Goal: Find specific page/section

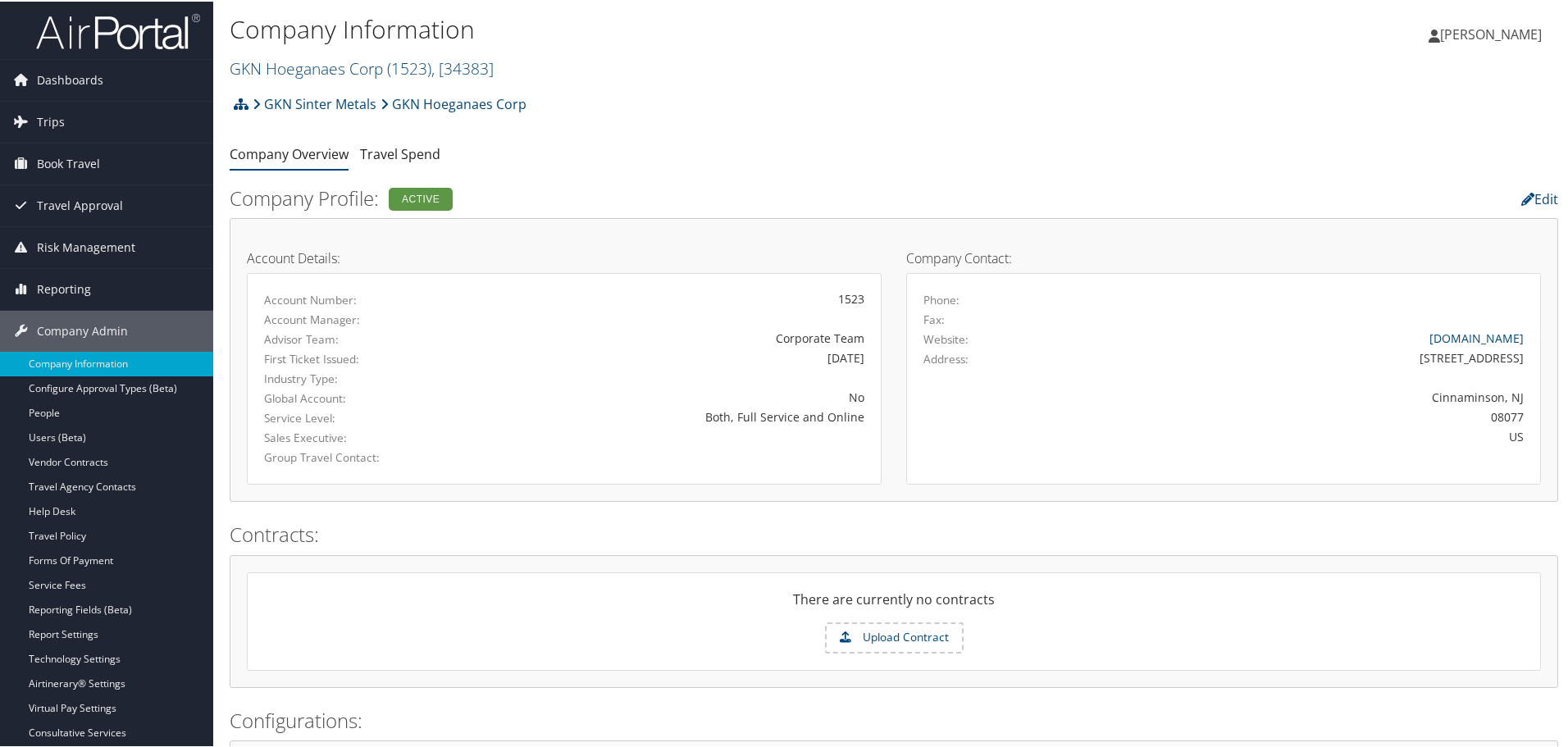
drag, startPoint x: 345, startPoint y: 66, endPoint x: 351, endPoint y: 100, distance: 34.5
click at [345, 66] on link "GKN Hoeganaes Corp ( 1523 ) , [ 34383 ]" at bounding box center [362, 67] width 264 height 22
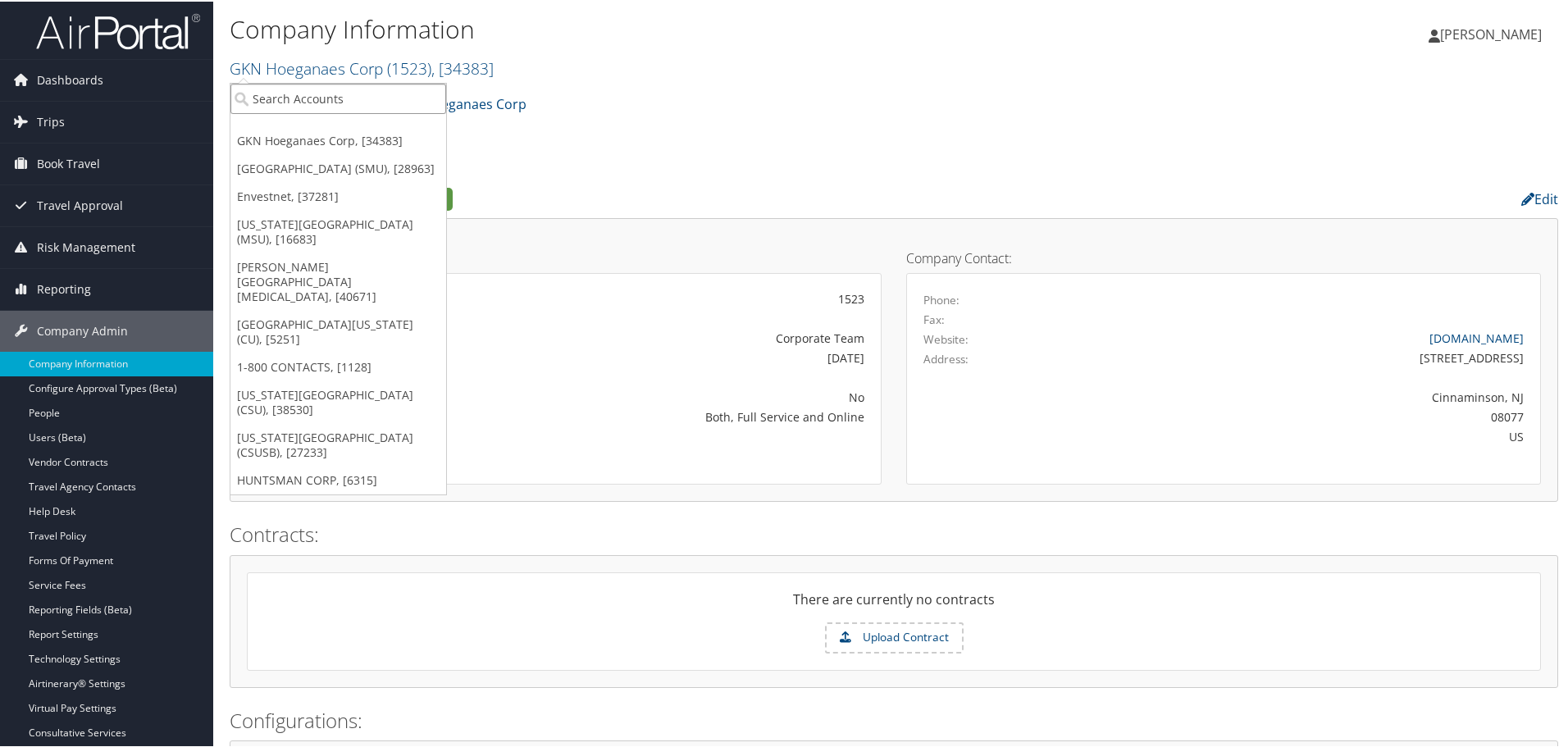
click at [350, 102] on input "search" at bounding box center [338, 97] width 216 height 31
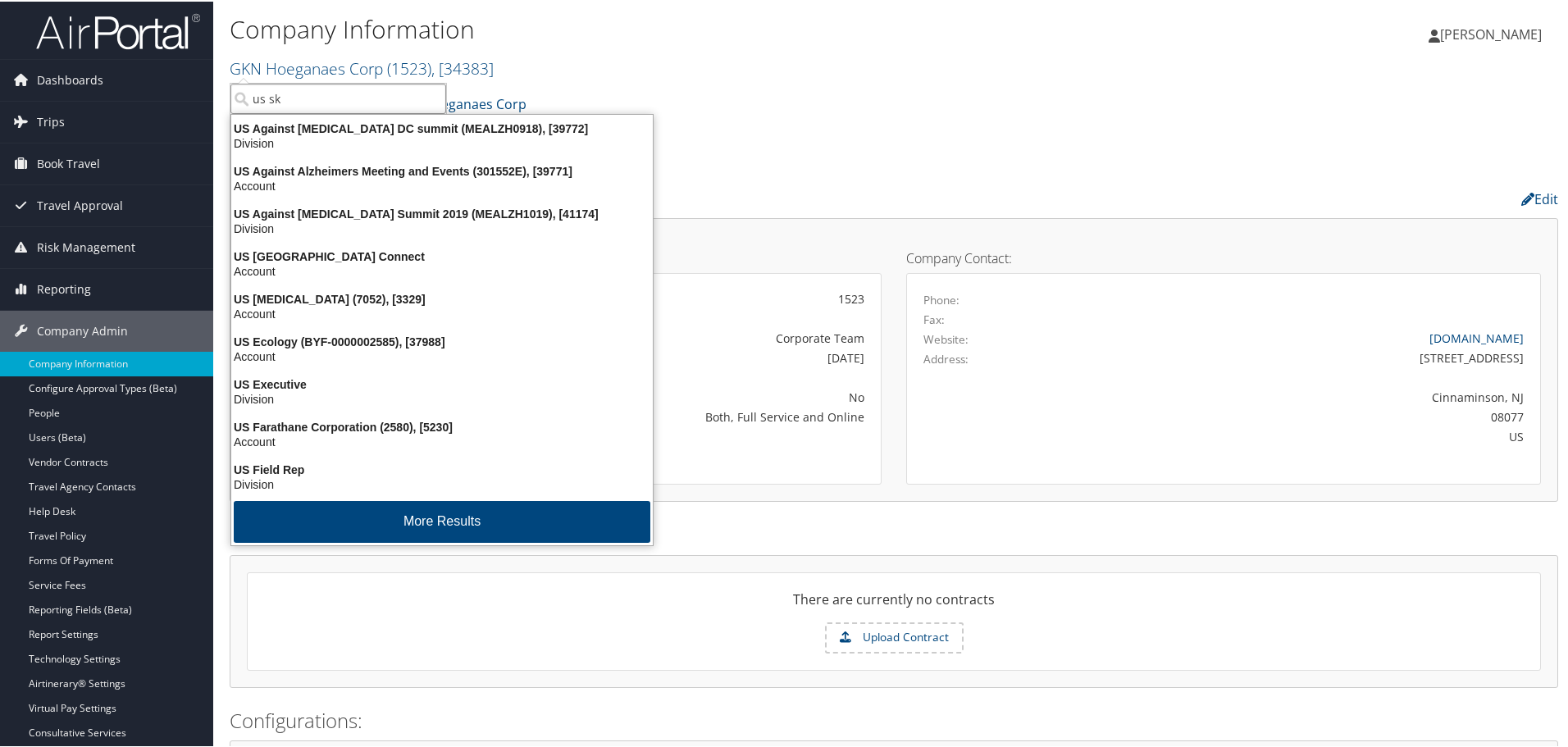
type input "us ski"
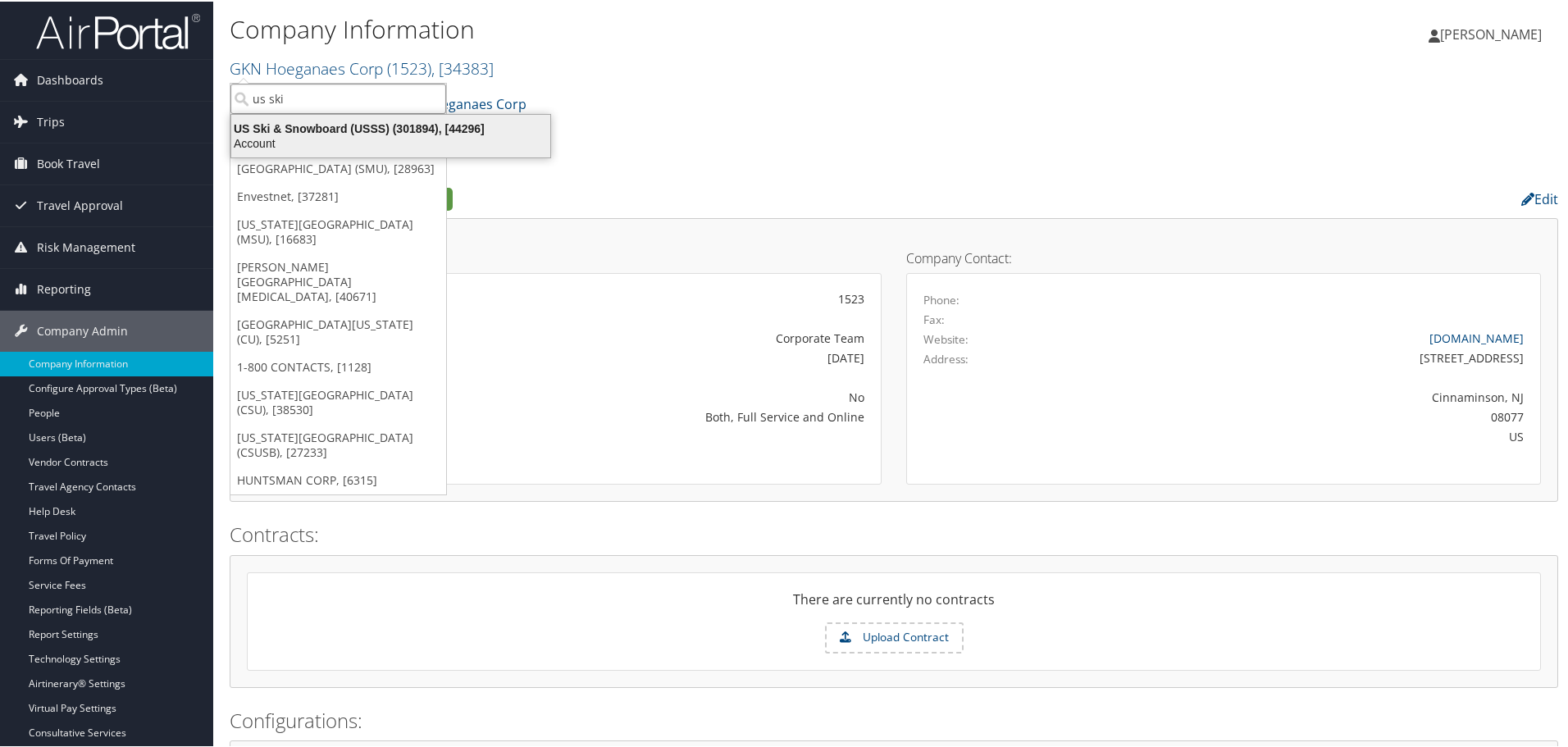
click at [300, 130] on div "US Ski & Snowboard (USSS) (301894), [44296]" at bounding box center [391, 128] width 339 height 15
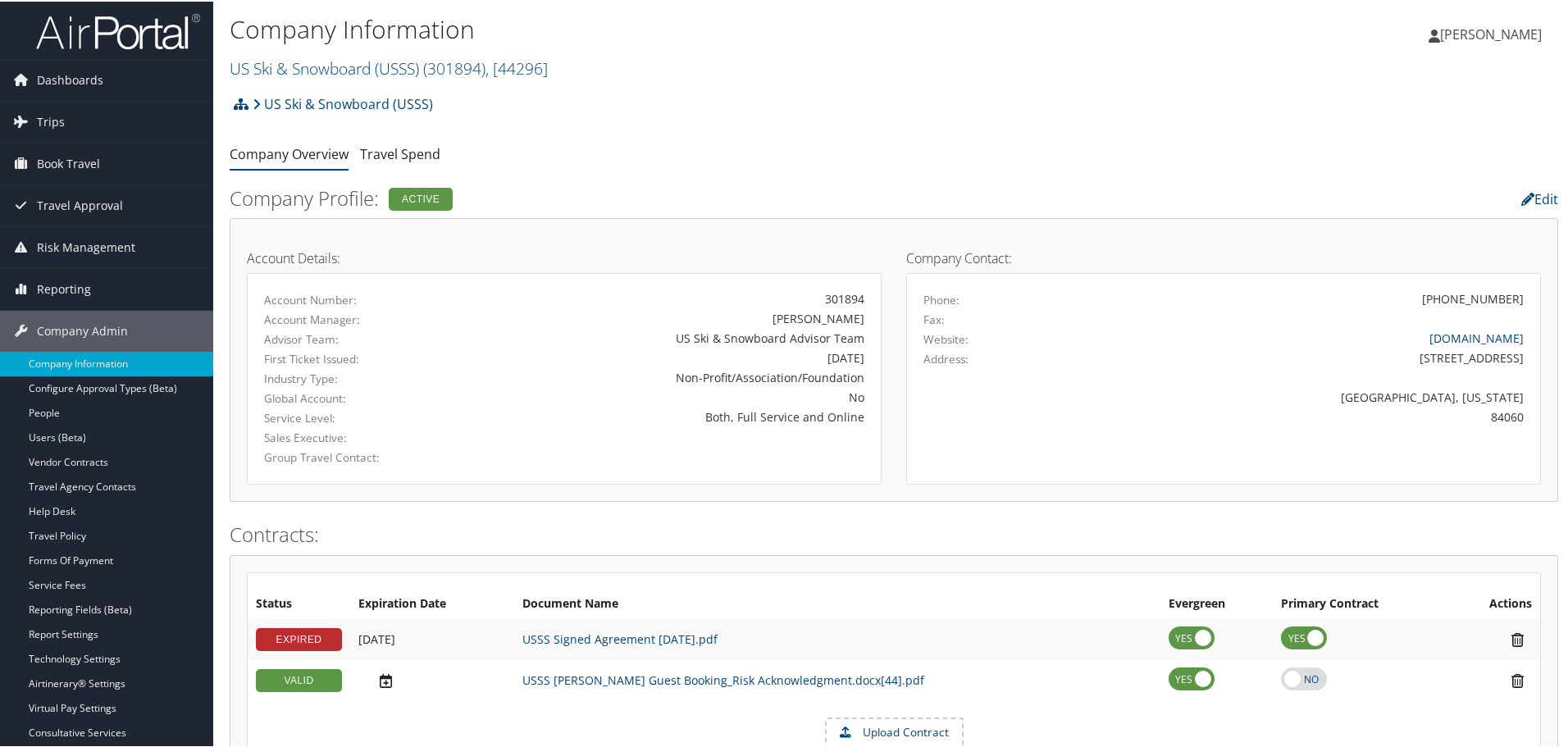
click at [86, 491] on link "Travel Agency Contacts" at bounding box center [106, 485] width 213 height 24
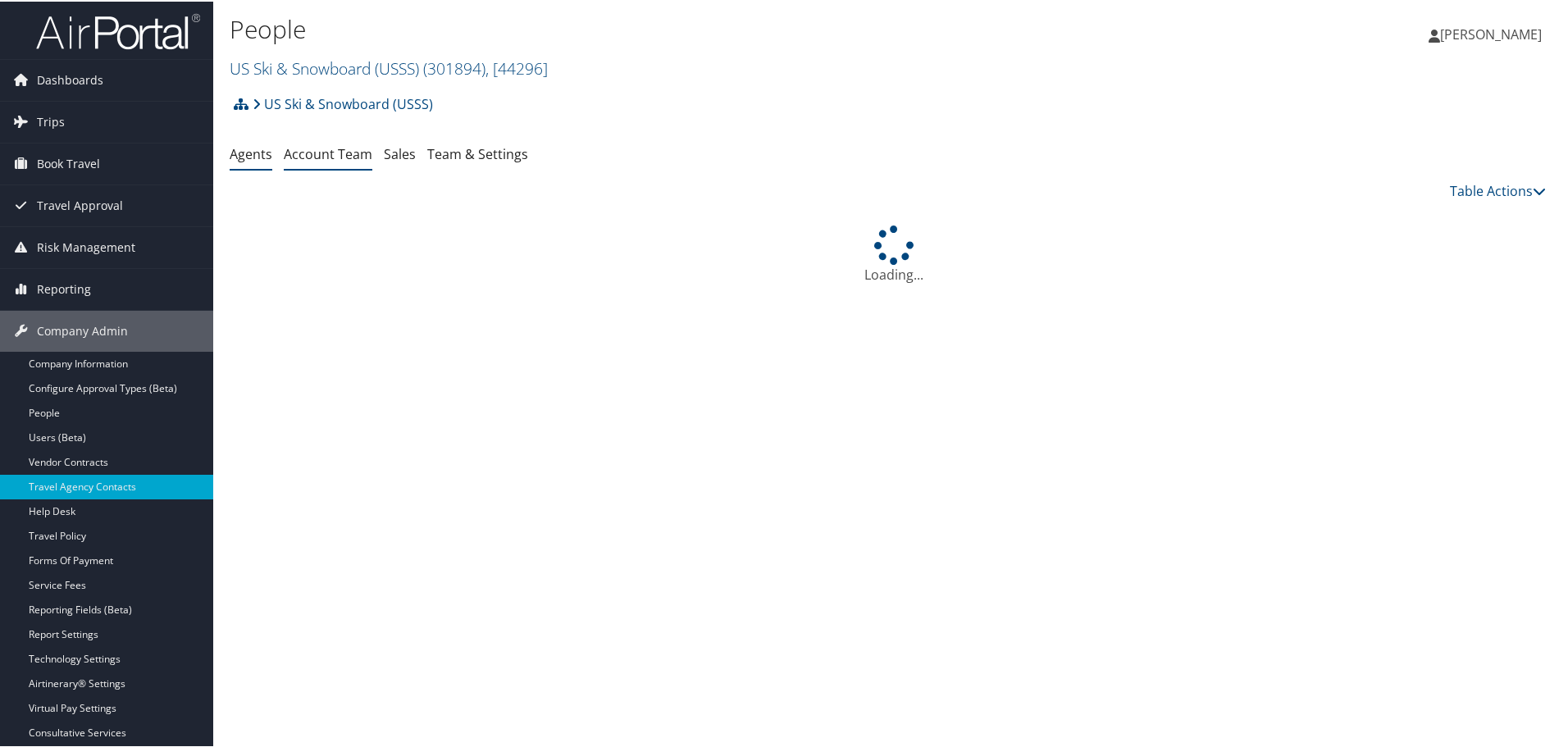
click at [327, 153] on link "Account Team" at bounding box center [328, 152] width 88 height 18
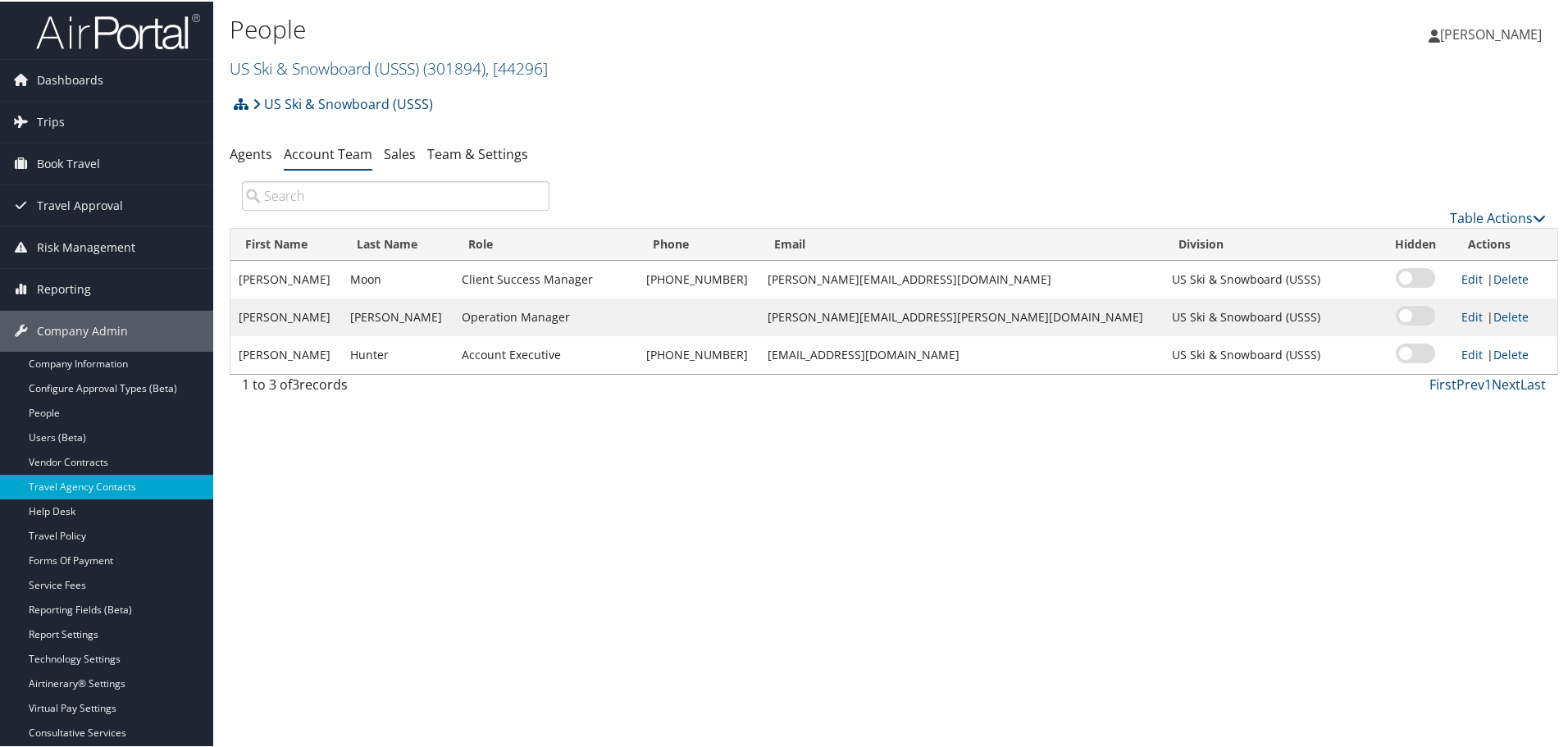
drag, startPoint x: 414, startPoint y: 66, endPoint x: 399, endPoint y: 87, distance: 25.8
click at [414, 66] on link "US Ski & Snowboard (USSS) ( 301894 ) , [ 44296 ]" at bounding box center [389, 67] width 318 height 22
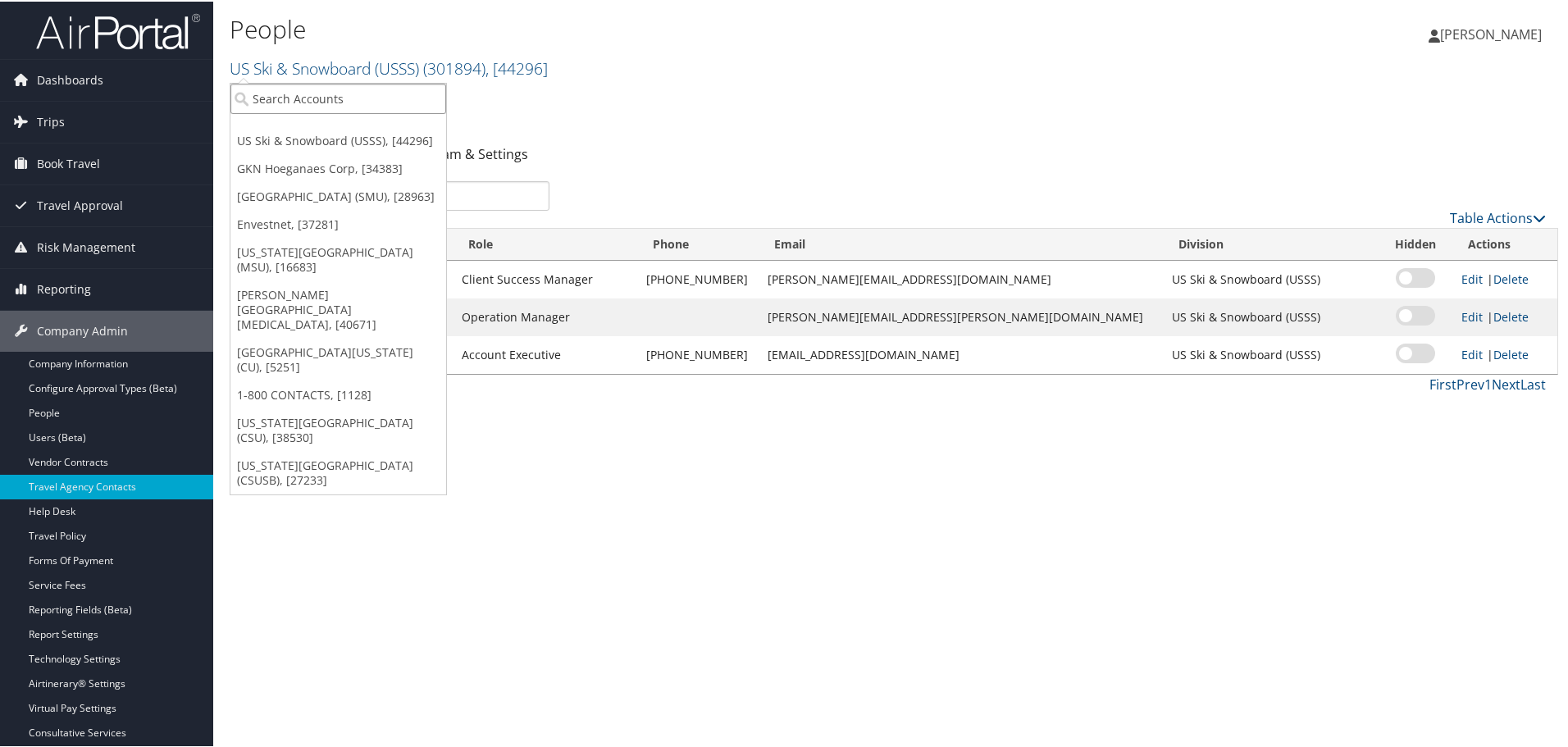
click at [396, 89] on input "search" at bounding box center [338, 97] width 216 height 31
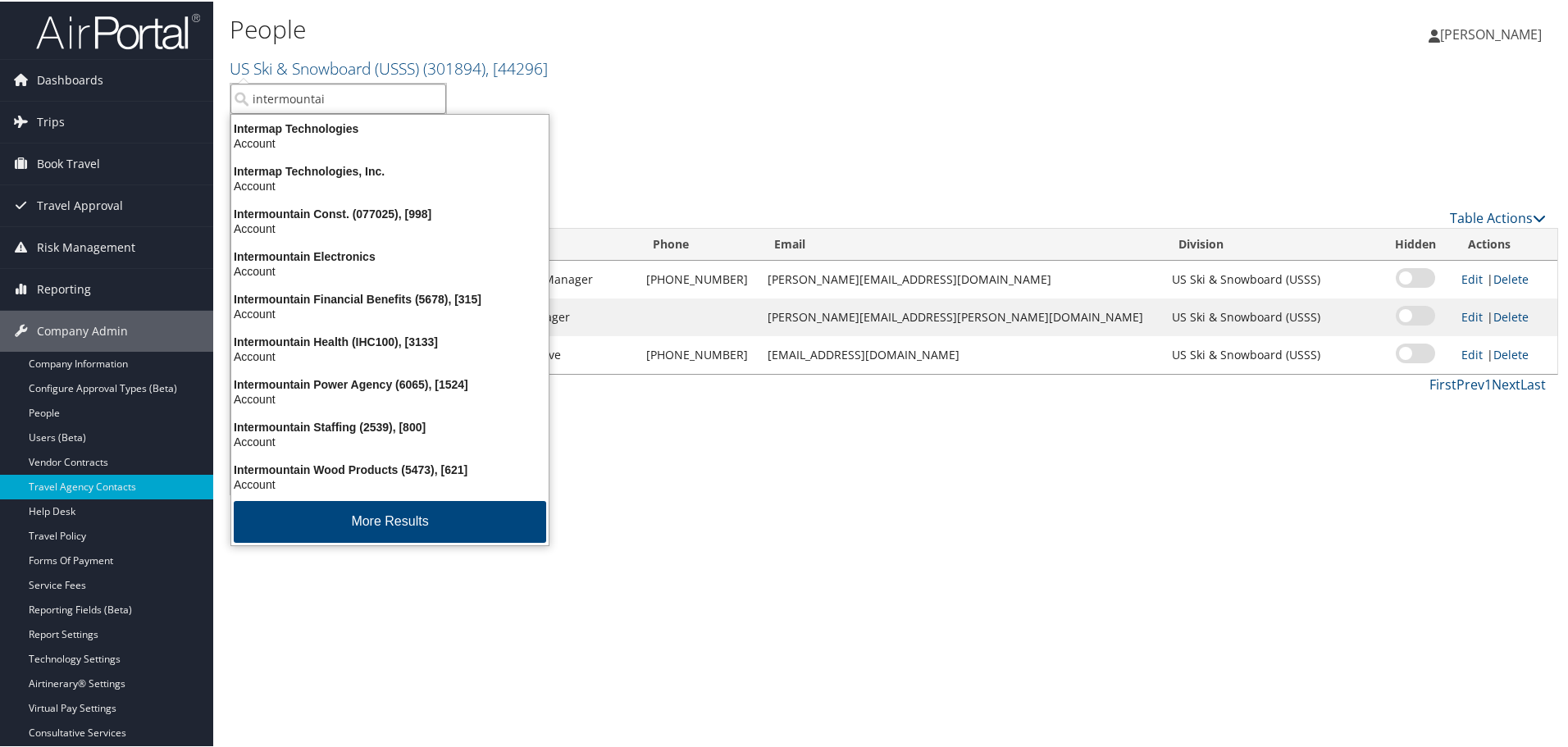
type input "intermountain"
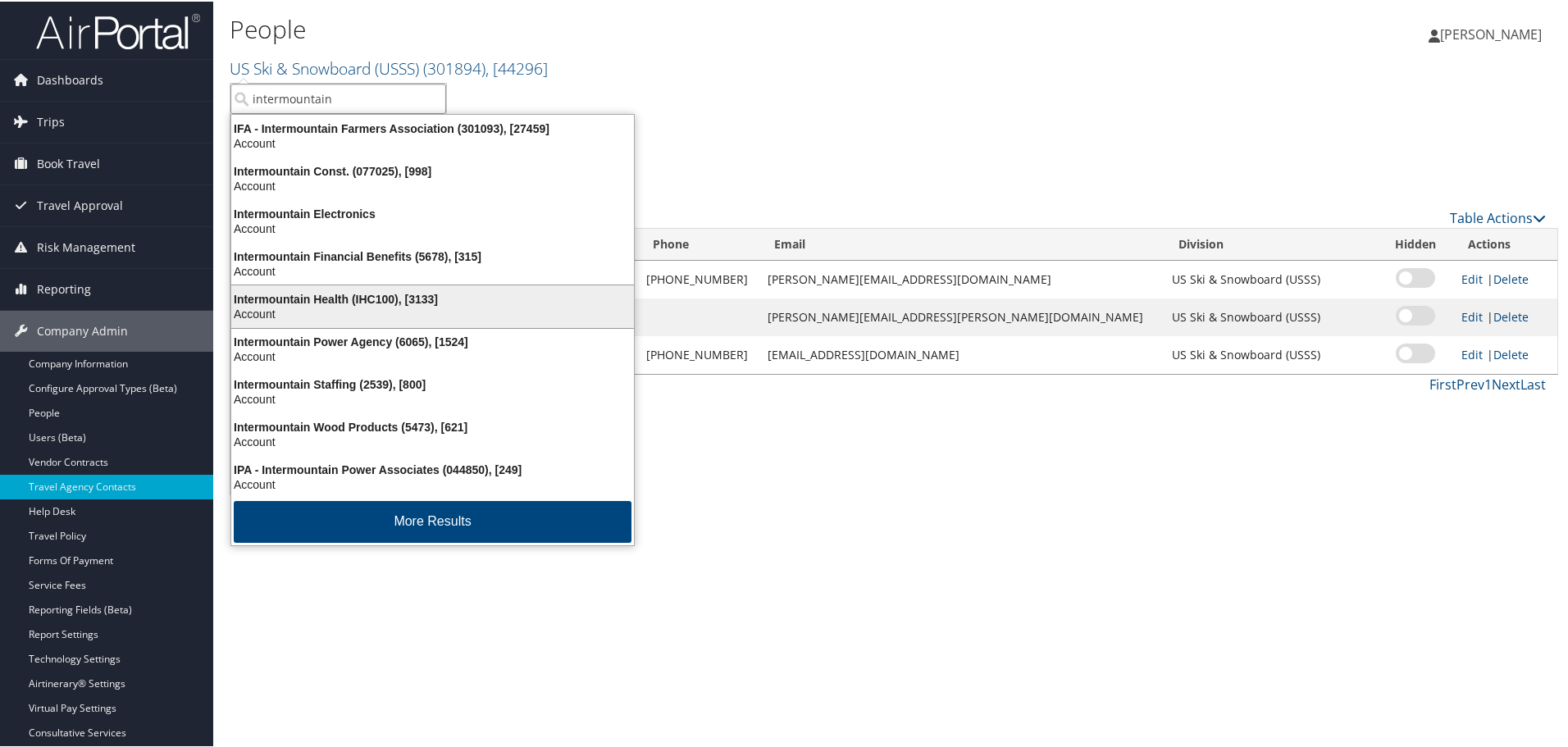
click at [400, 291] on div "Intermountain Health (IHC100), [3133]" at bounding box center [433, 298] width 423 height 15
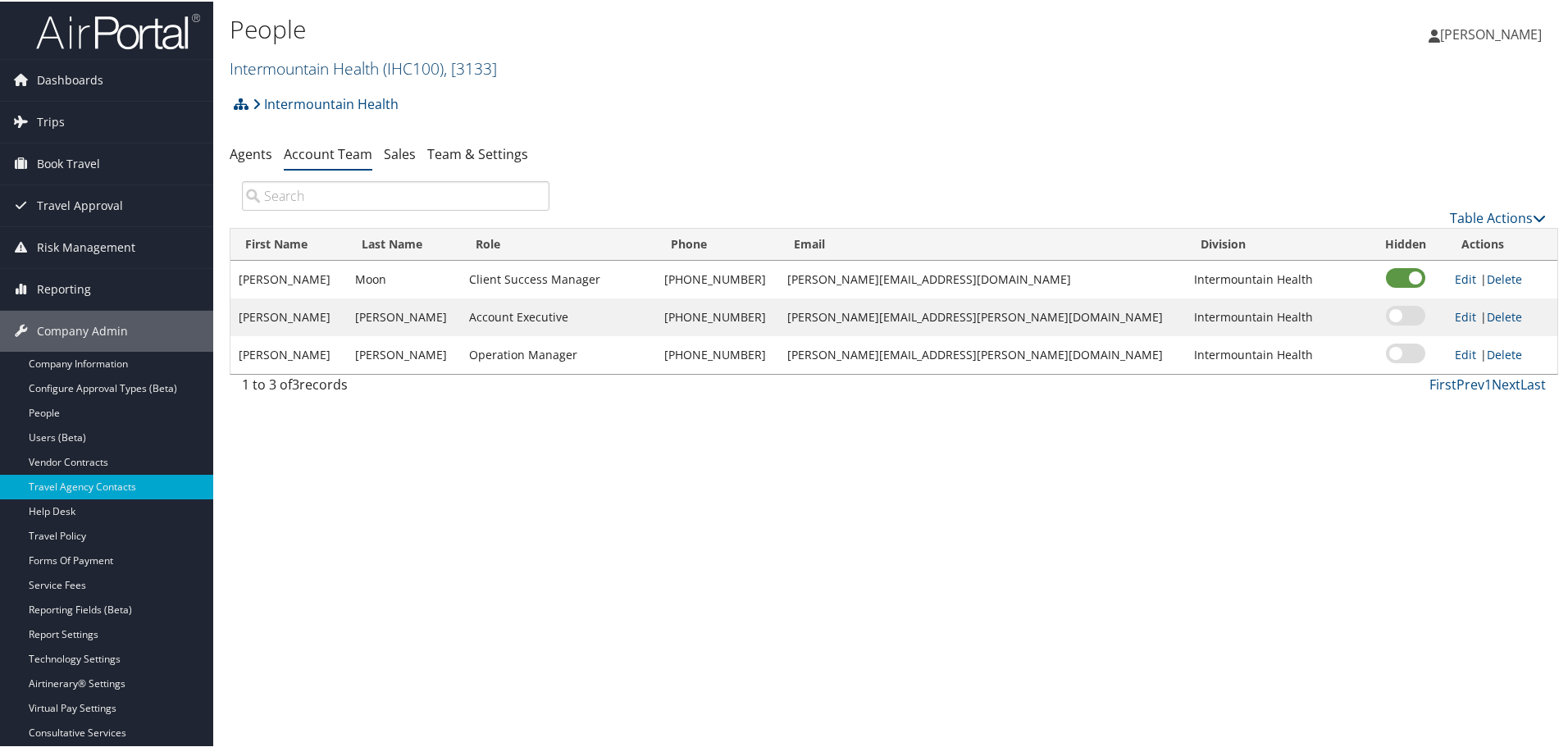
click at [337, 76] on link "Intermountain Health ( IHC100 ) , [ 3133 ]" at bounding box center [363, 67] width 267 height 22
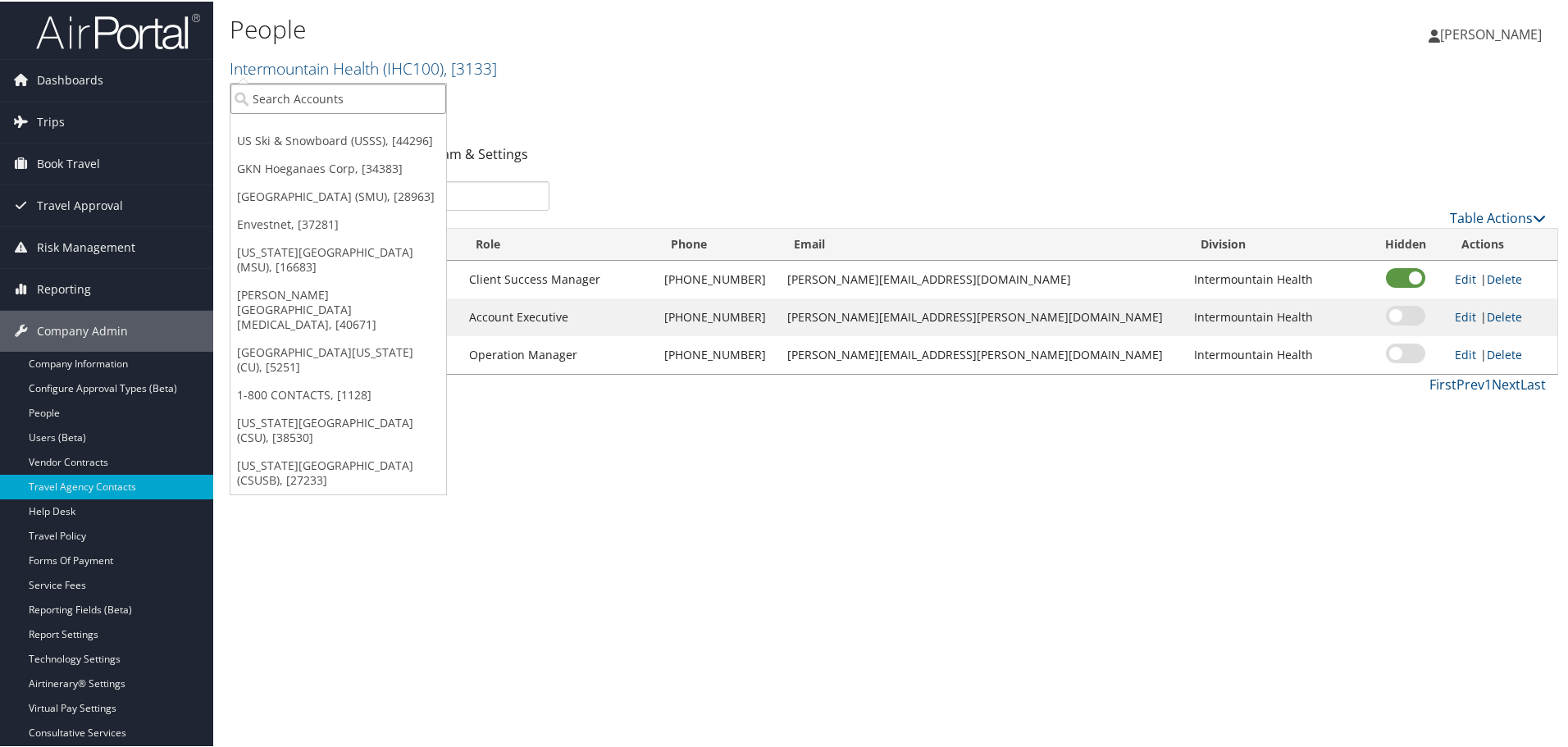
click at [336, 100] on input "search" at bounding box center [338, 97] width 216 height 31
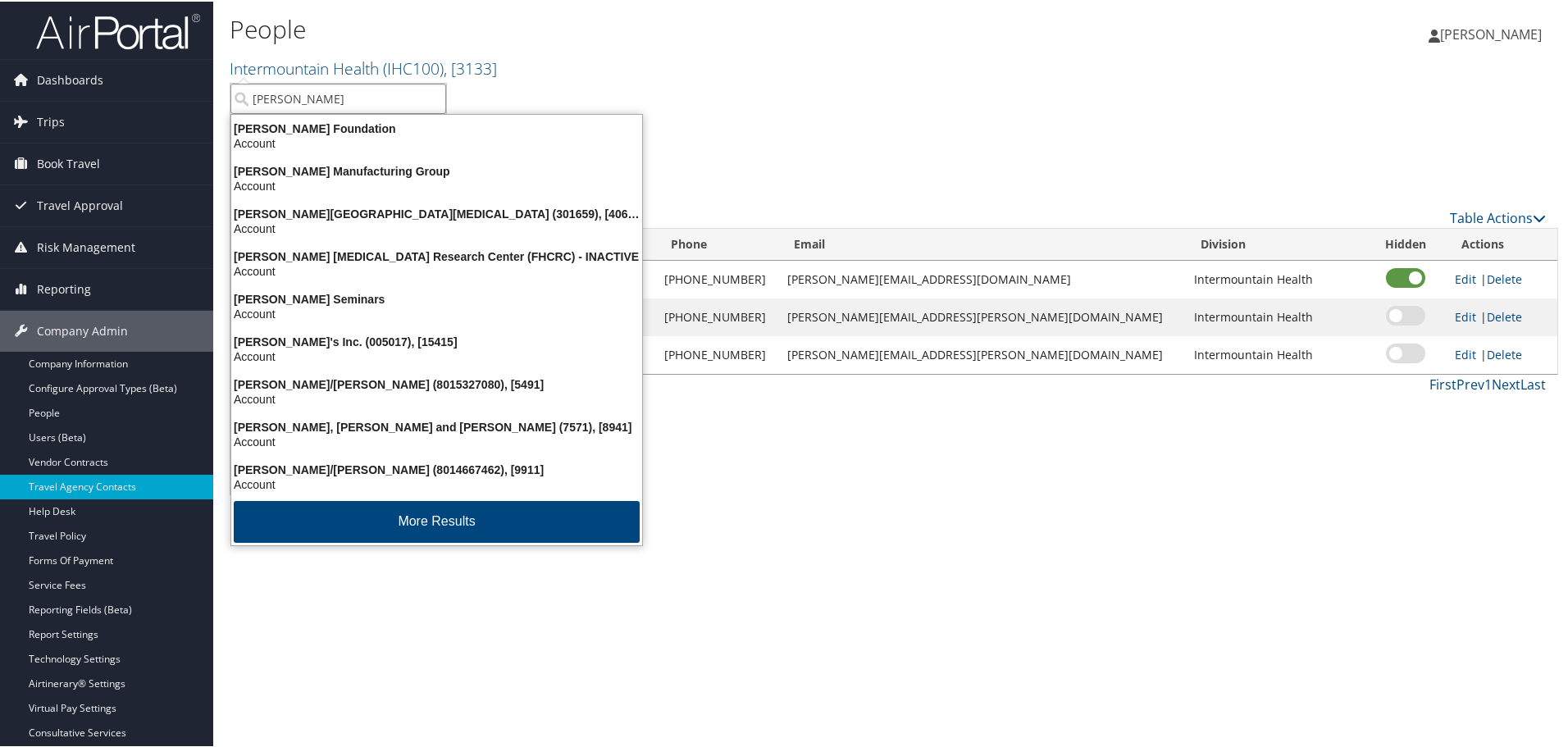
type input "fred hutch"
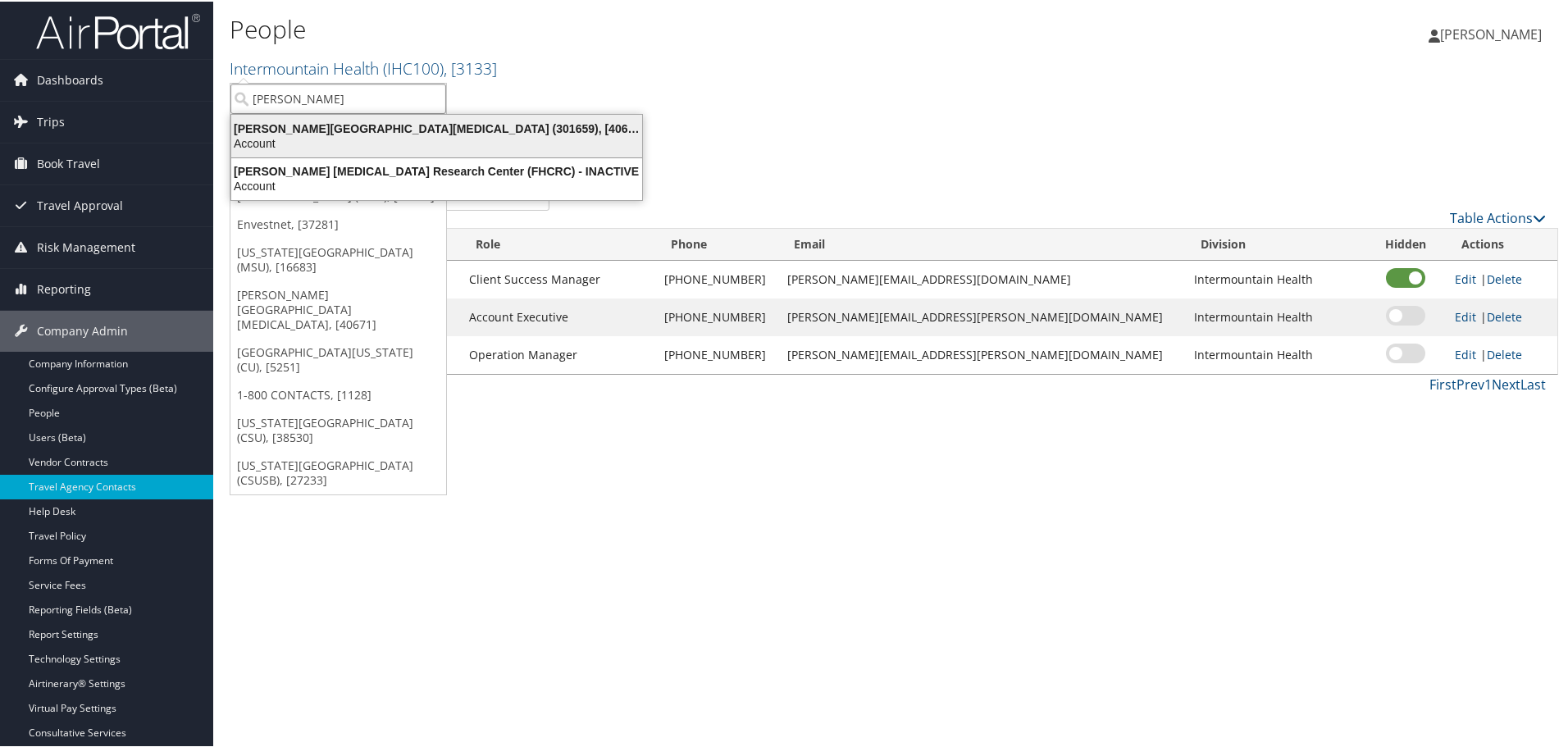
click at [345, 128] on div "Fred Hutchinson Cancer Center (301659), [40671]" at bounding box center [437, 128] width 430 height 15
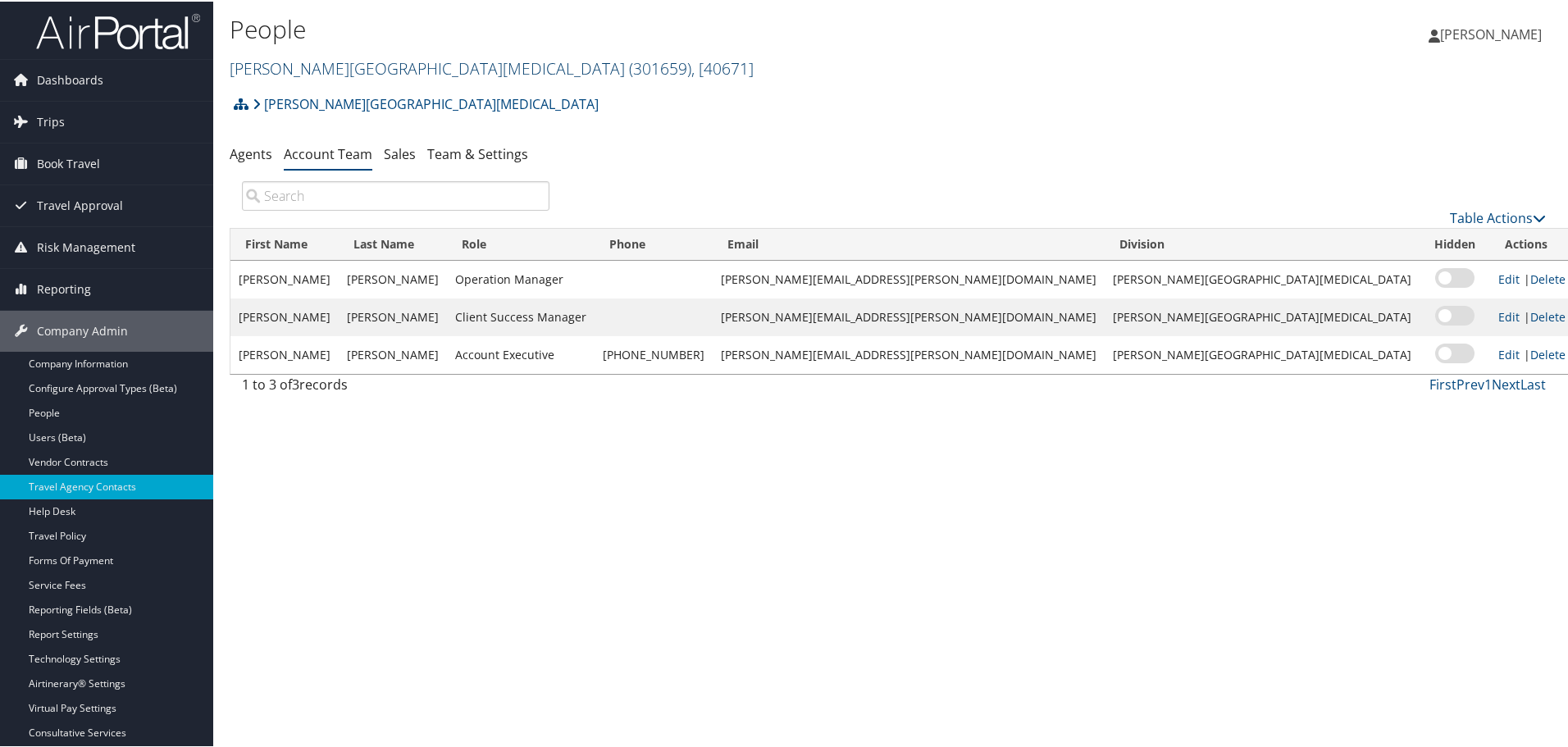
click at [334, 62] on link "[PERSON_NAME][GEOGRAPHIC_DATA][MEDICAL_DATA] ( 301659 ) , [ 40671 ]" at bounding box center [492, 67] width 524 height 22
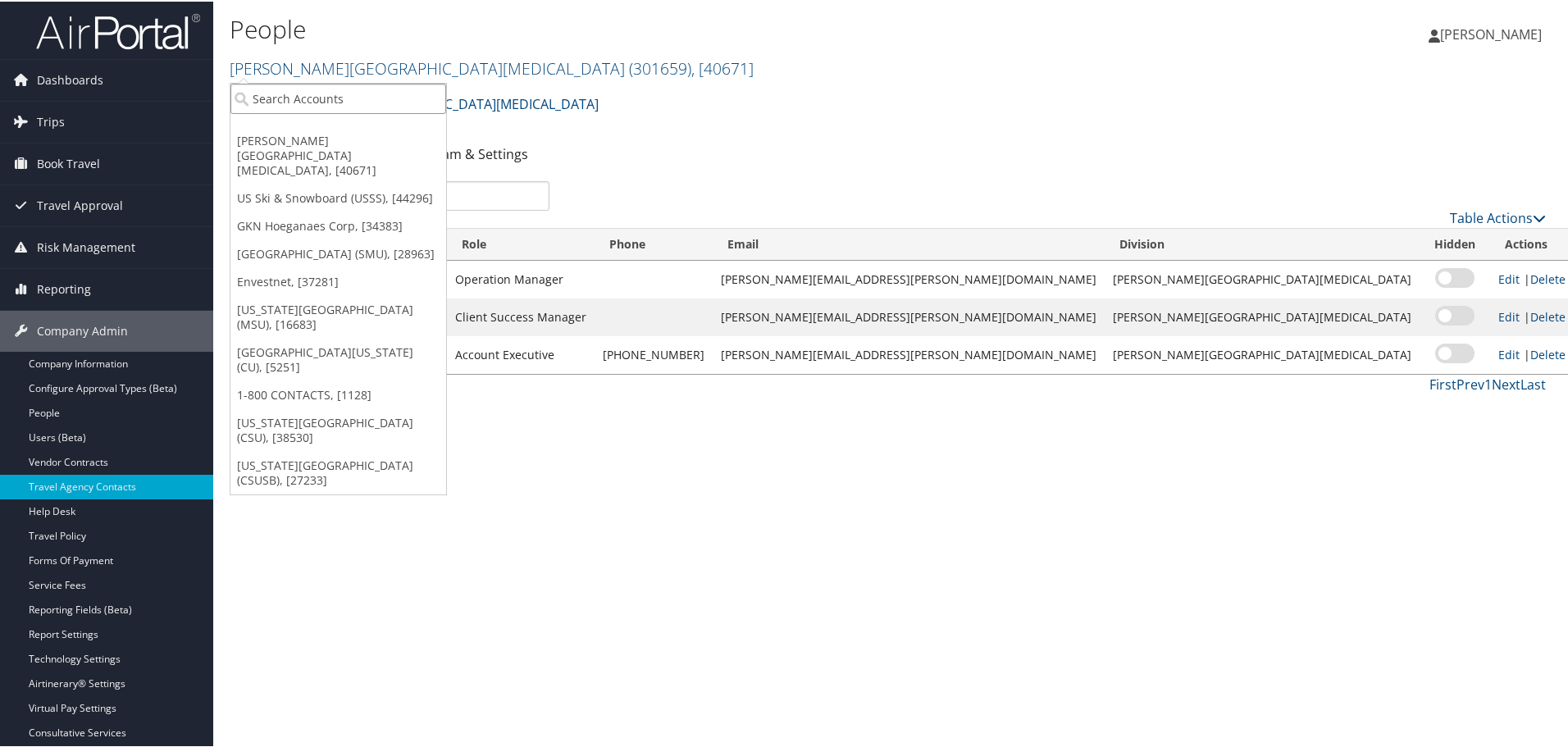
click at [331, 90] on input "search" at bounding box center [338, 97] width 216 height 31
click at [264, 183] on link "US Ski & Snowboard (USSS), [44296]" at bounding box center [338, 197] width 216 height 28
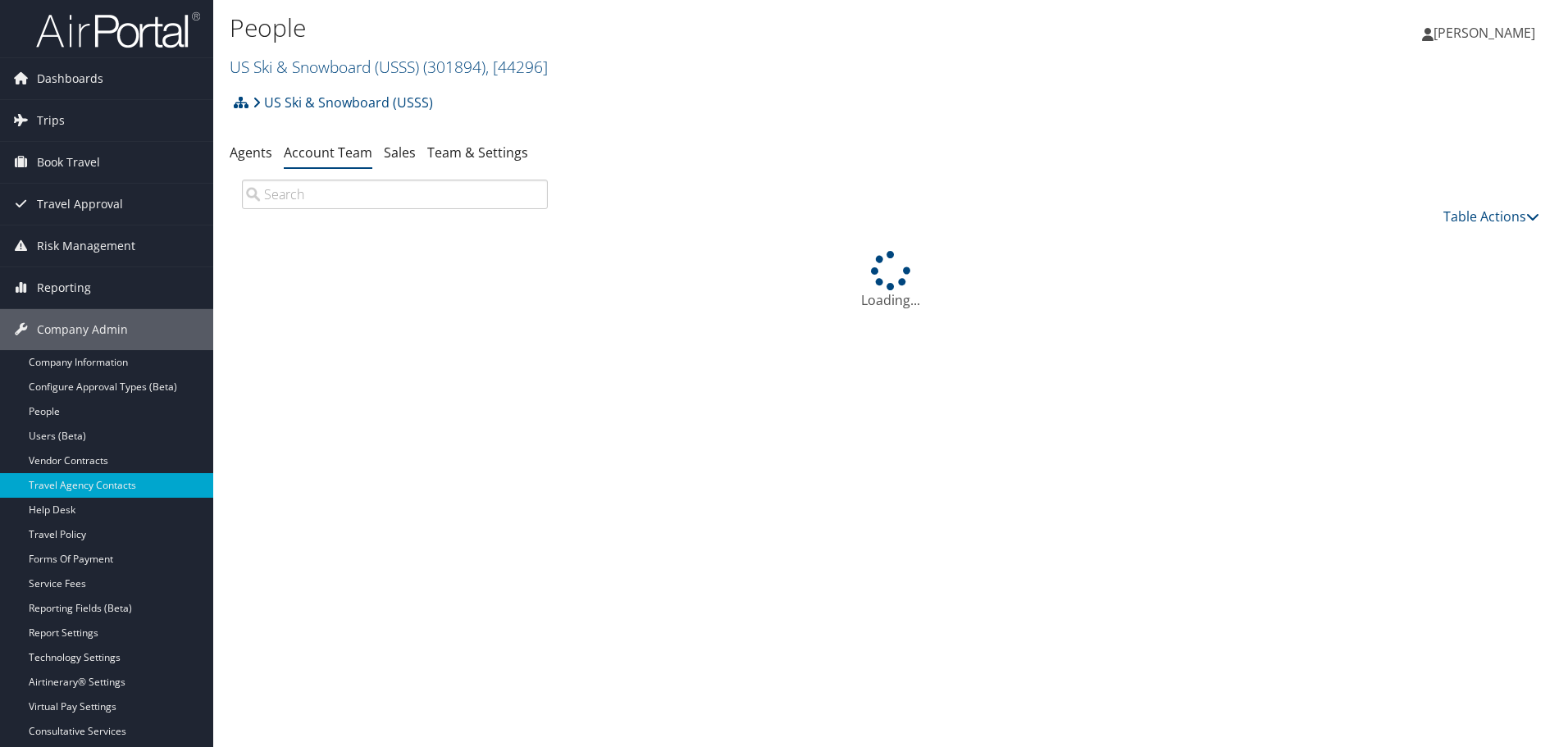
click at [74, 456] on link "Vendor Contracts" at bounding box center [106, 461] width 213 height 24
